Goal: Transaction & Acquisition: Purchase product/service

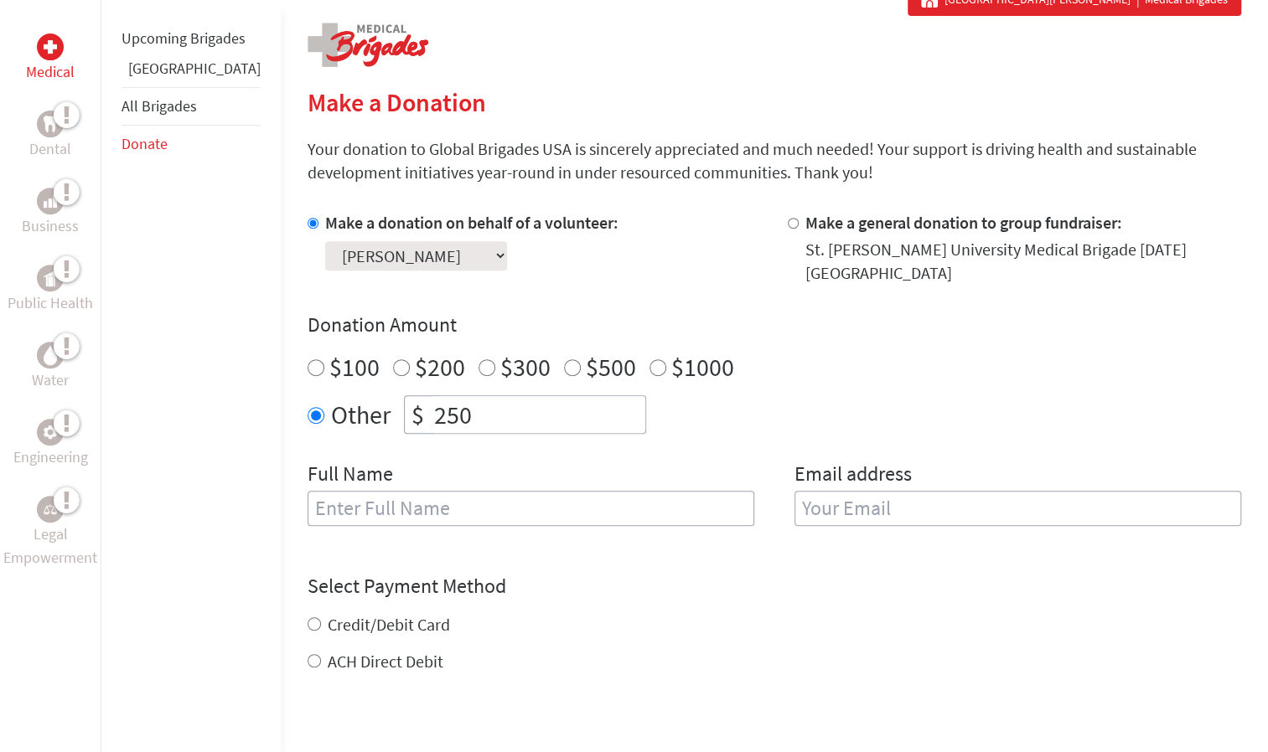
scroll to position [337, 0]
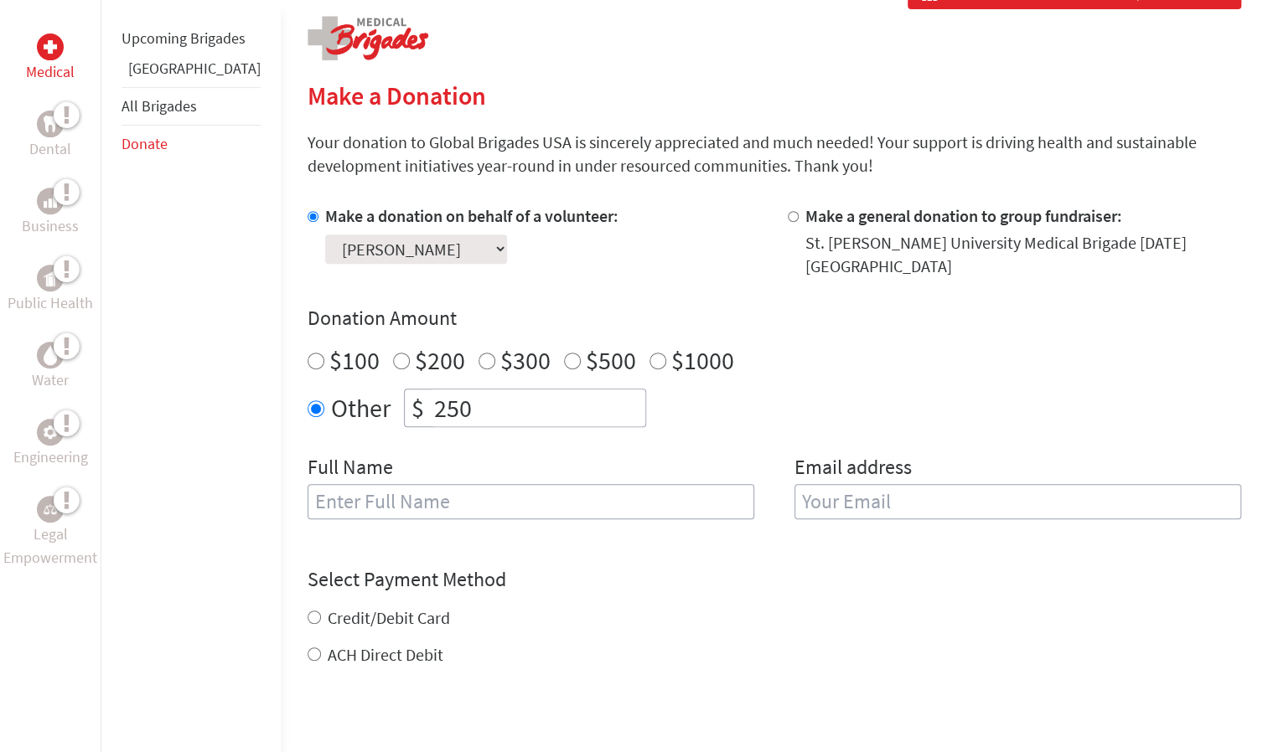
click at [461, 499] on input "text" at bounding box center [530, 501] width 447 height 35
type input "[PERSON_NAME]"
type input "[EMAIL_ADDRESS][DOMAIN_NAME]"
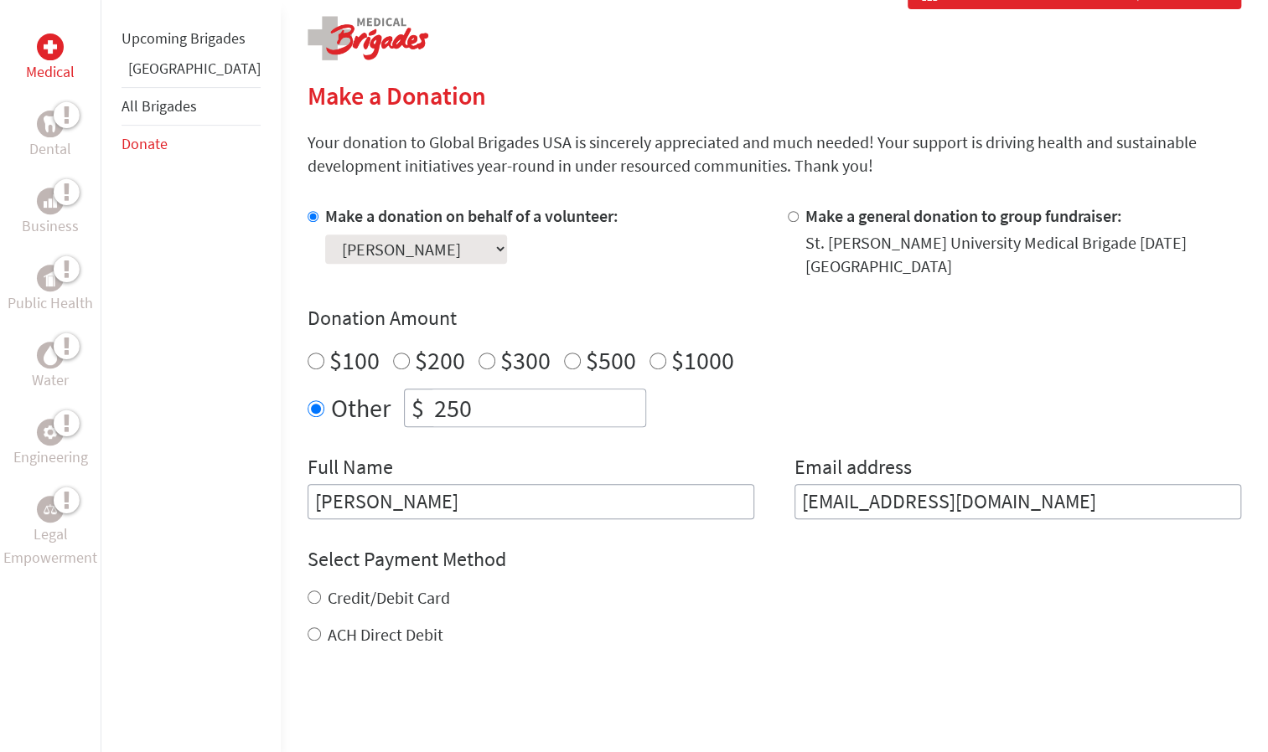
click at [307, 608] on div "Credit/Debit Card ACH Direct Debit" at bounding box center [773, 616] width 933 height 60
click at [307, 591] on input "Credit/Debit Card" at bounding box center [313, 597] width 13 height 13
radio input "true"
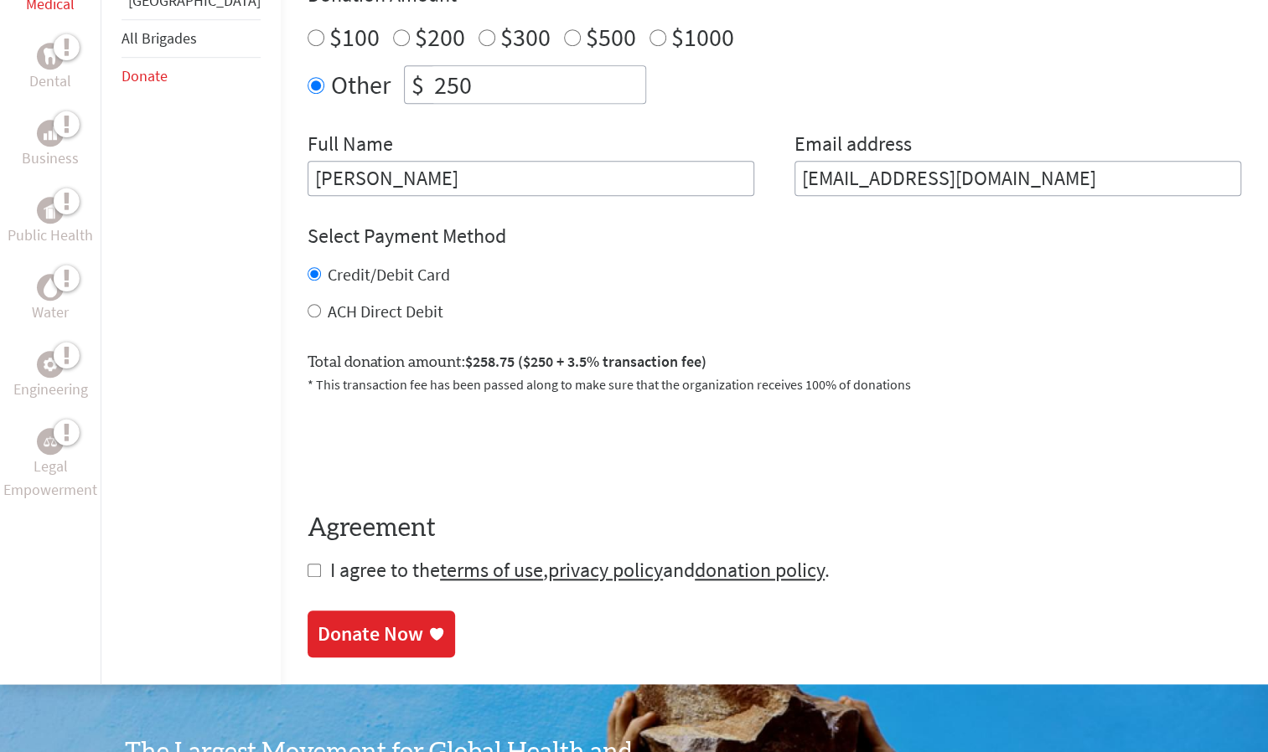
scroll to position [665, 0]
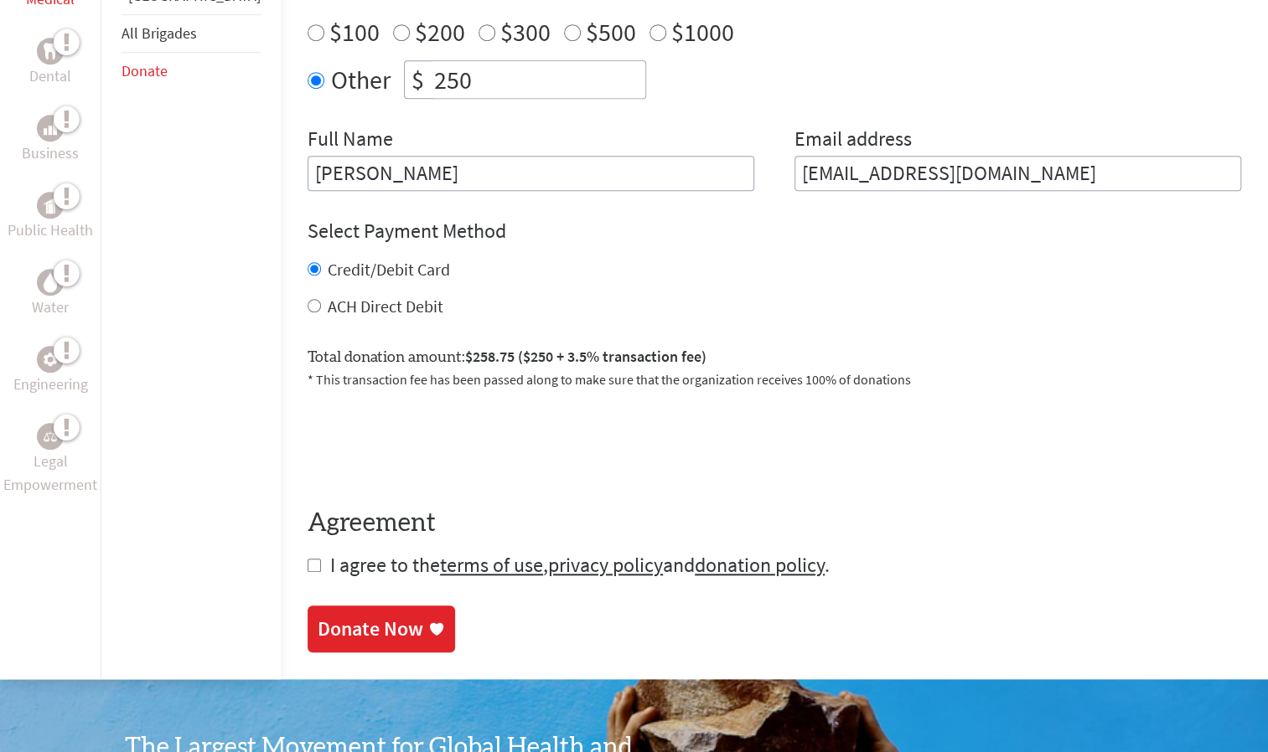
click at [307, 561] on form "Make a donation on behalf of a volunteer: Select a volunteer... [PERSON_NAME] […" at bounding box center [773, 227] width 933 height 703
click at [307, 559] on input "checkbox" at bounding box center [313, 565] width 13 height 13
checkbox input "true"
click at [307, 607] on link "Donate Now" at bounding box center [380, 630] width 147 height 47
